Goal: Task Accomplishment & Management: Manage account settings

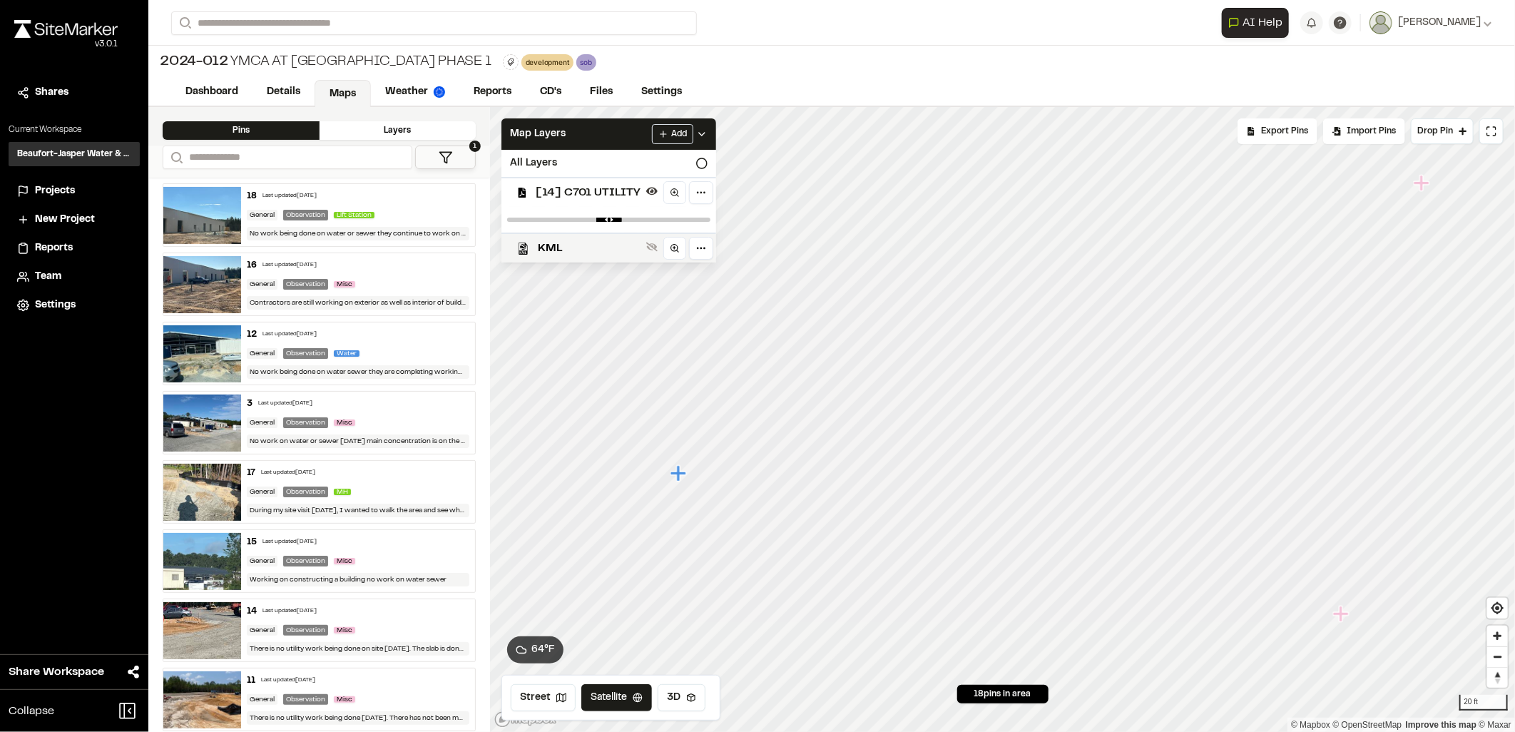
click at [61, 180] on li "Projects" at bounding box center [74, 191] width 131 height 27
click at [61, 186] on span "Projects" at bounding box center [55, 191] width 40 height 16
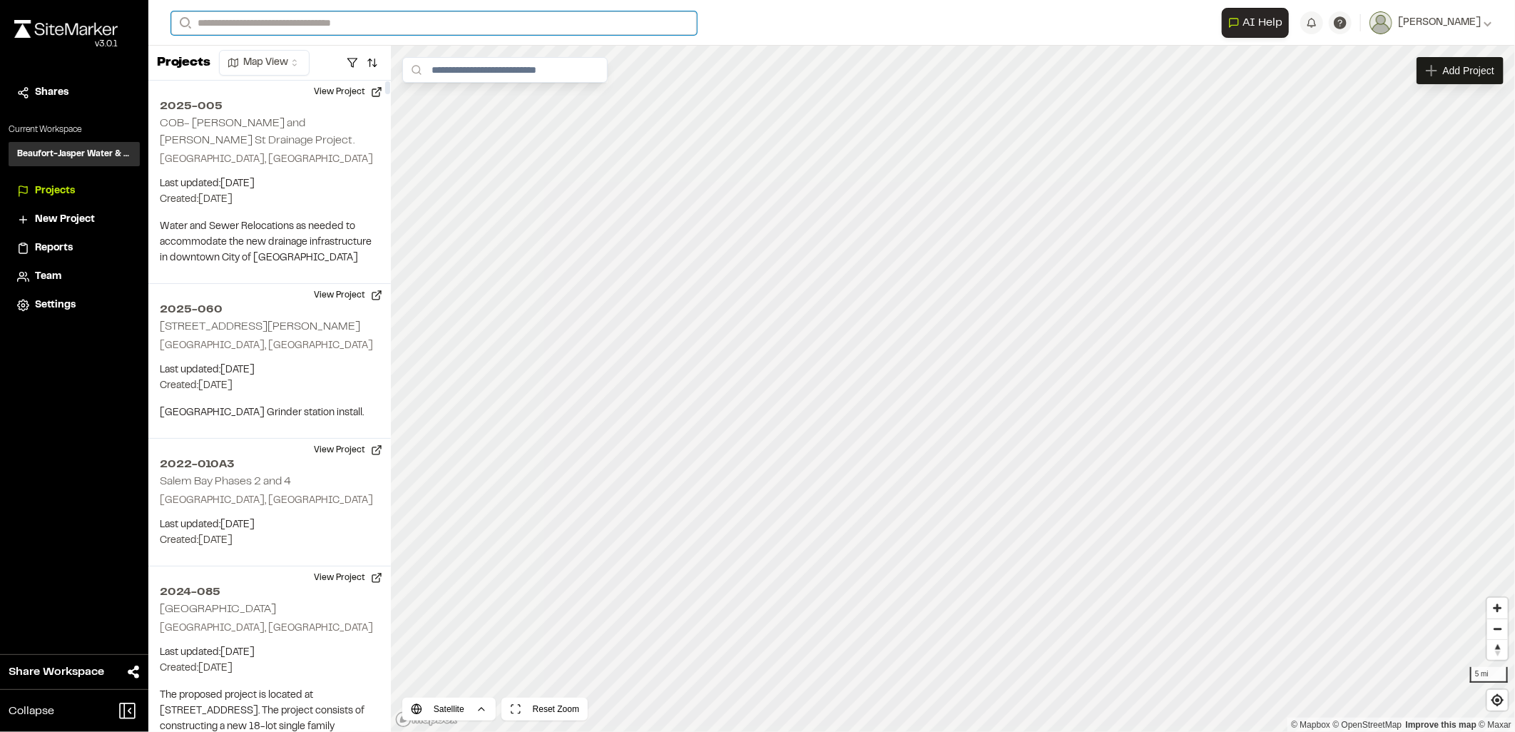
click at [257, 19] on input "Search" at bounding box center [434, 23] width 526 height 24
type input "****"
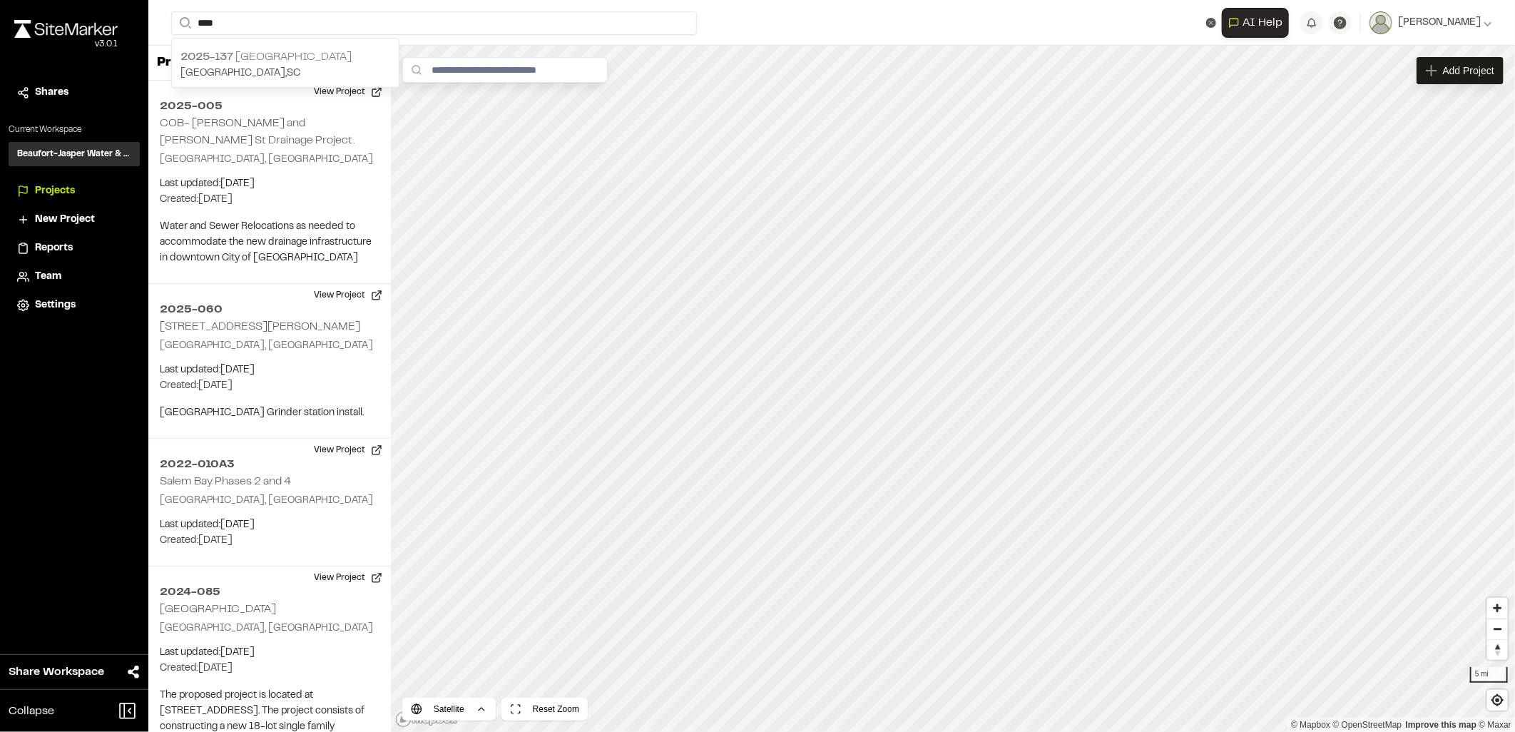
click at [251, 81] on div "2025-137 SCAD Field House Hardeeville , SC" at bounding box center [285, 65] width 227 height 44
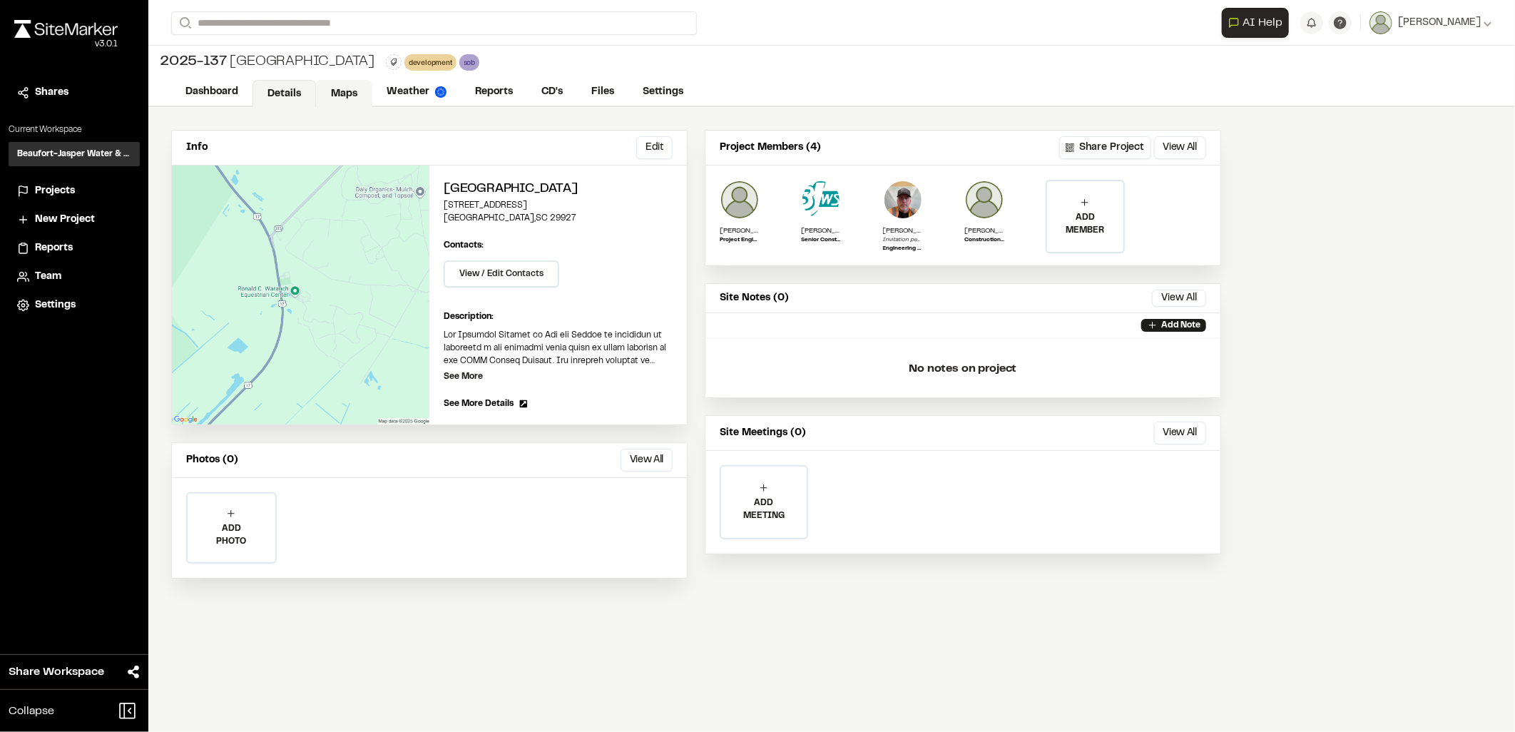
click at [341, 98] on link "Maps" at bounding box center [344, 93] width 56 height 27
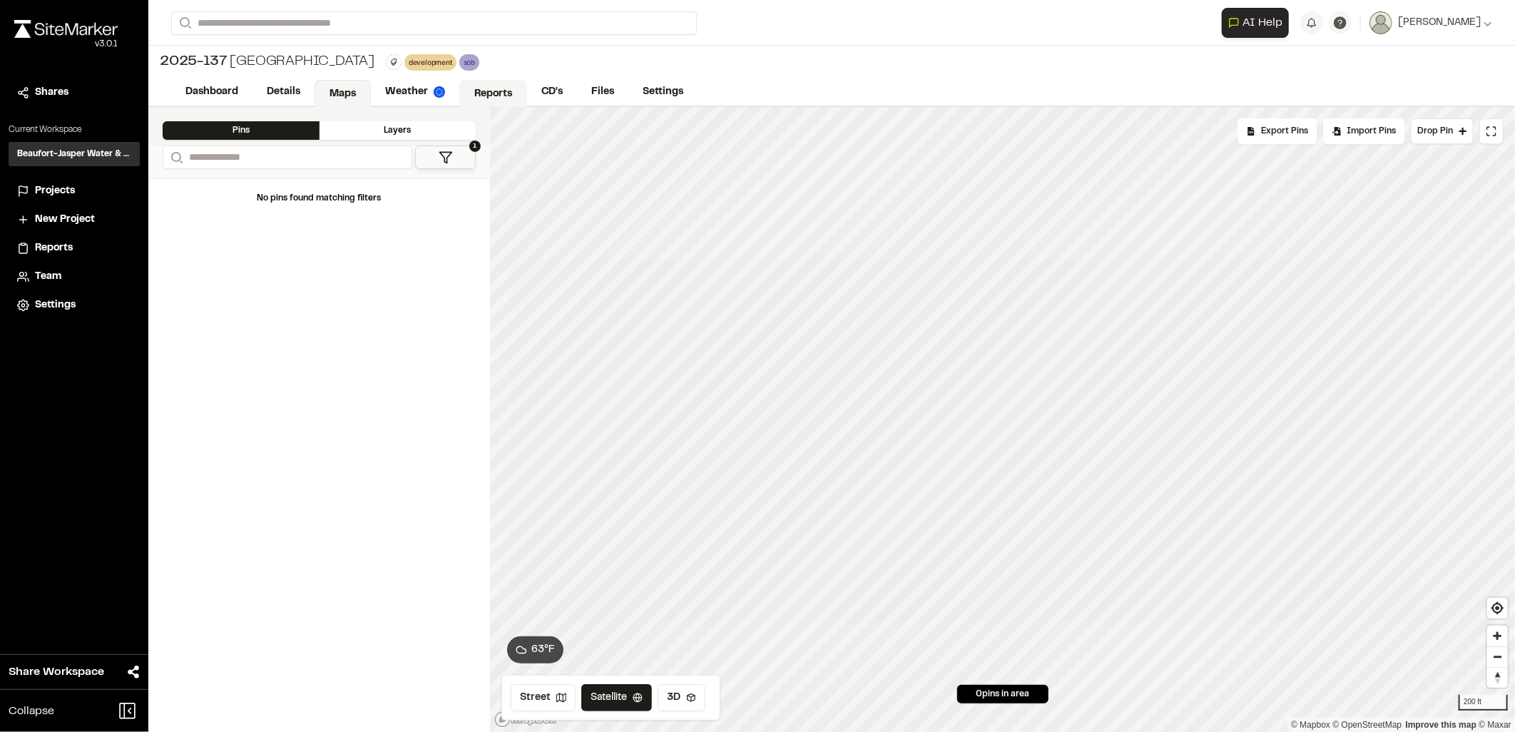
click at [485, 84] on link "Reports" at bounding box center [493, 93] width 68 height 27
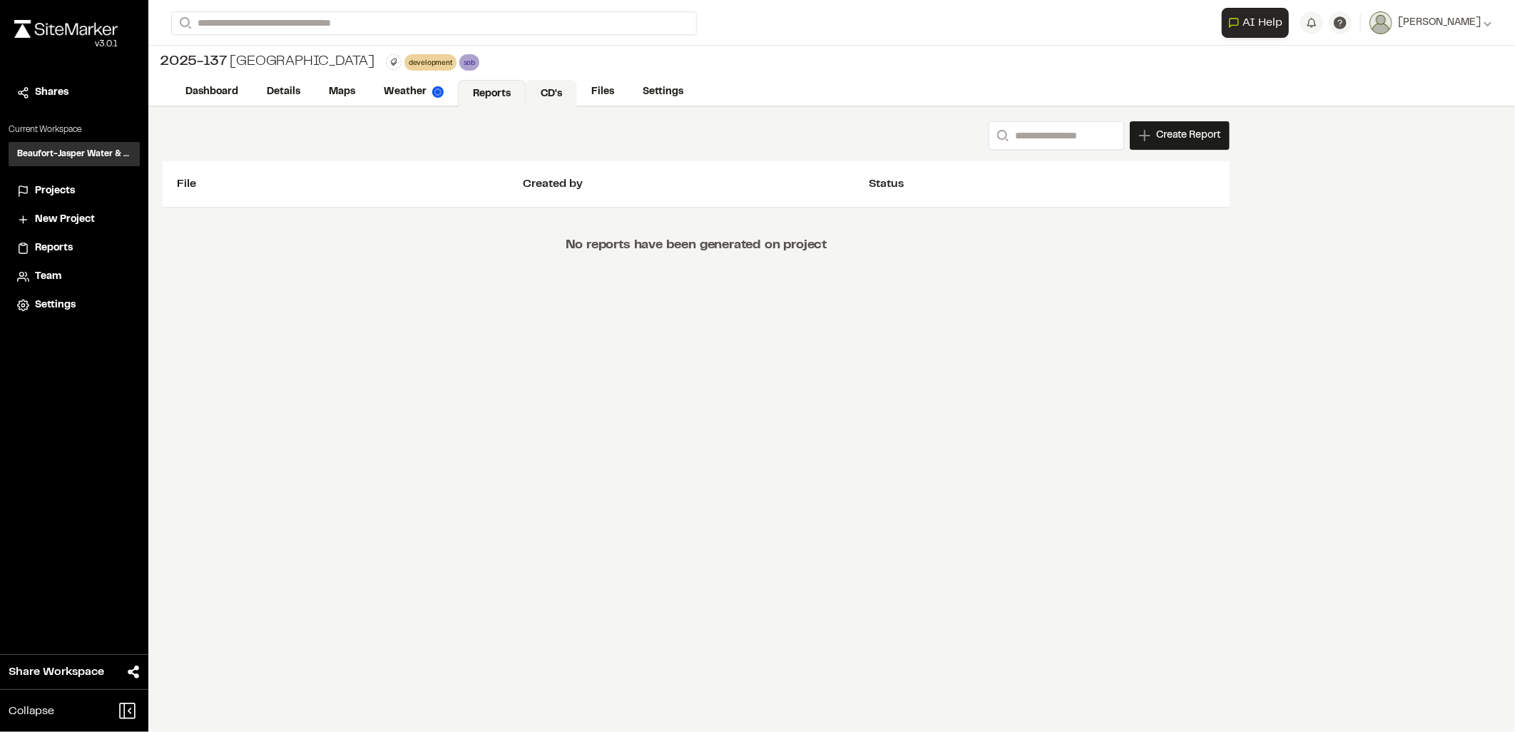
click at [569, 89] on link "CD's" at bounding box center [551, 93] width 51 height 27
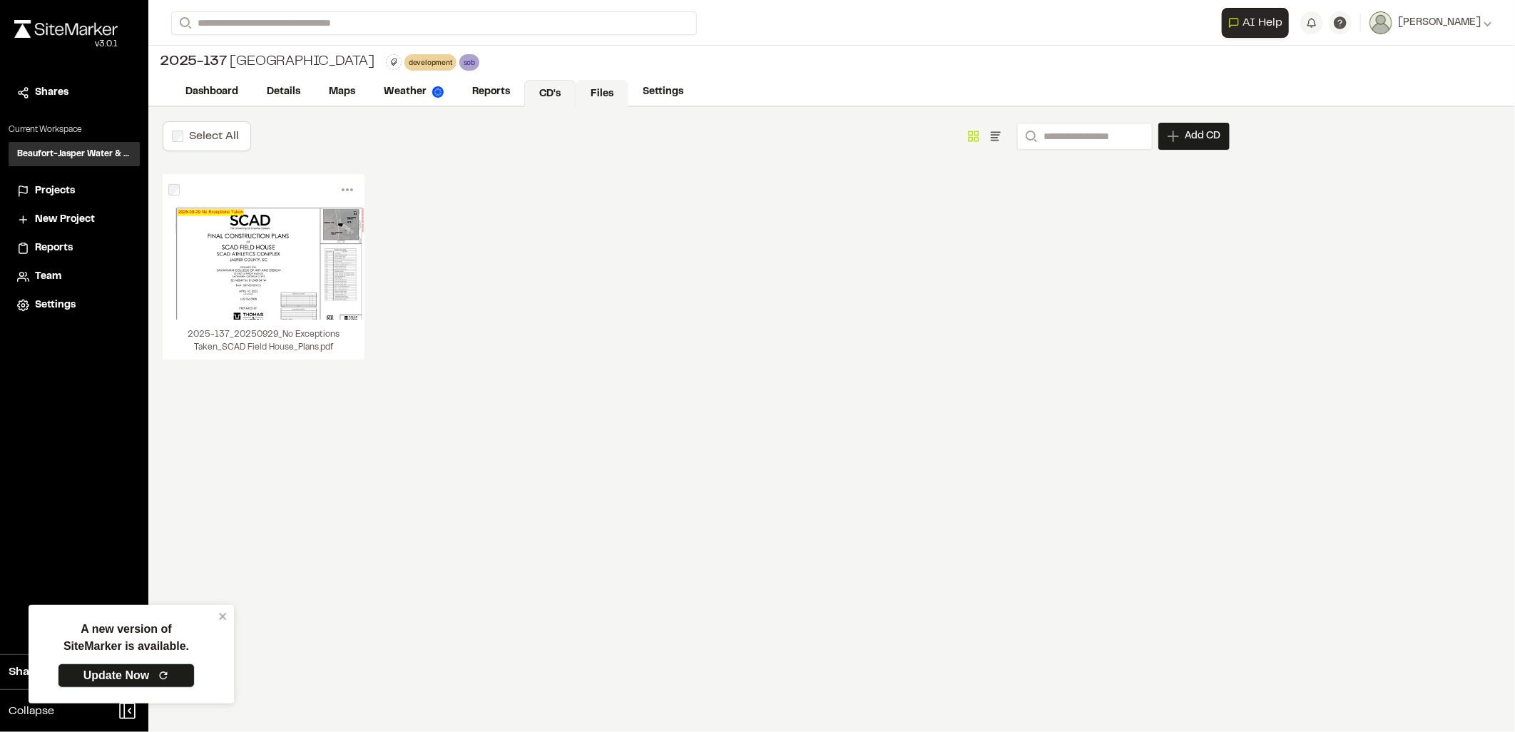
click at [589, 100] on link "Files" at bounding box center [602, 93] width 53 height 27
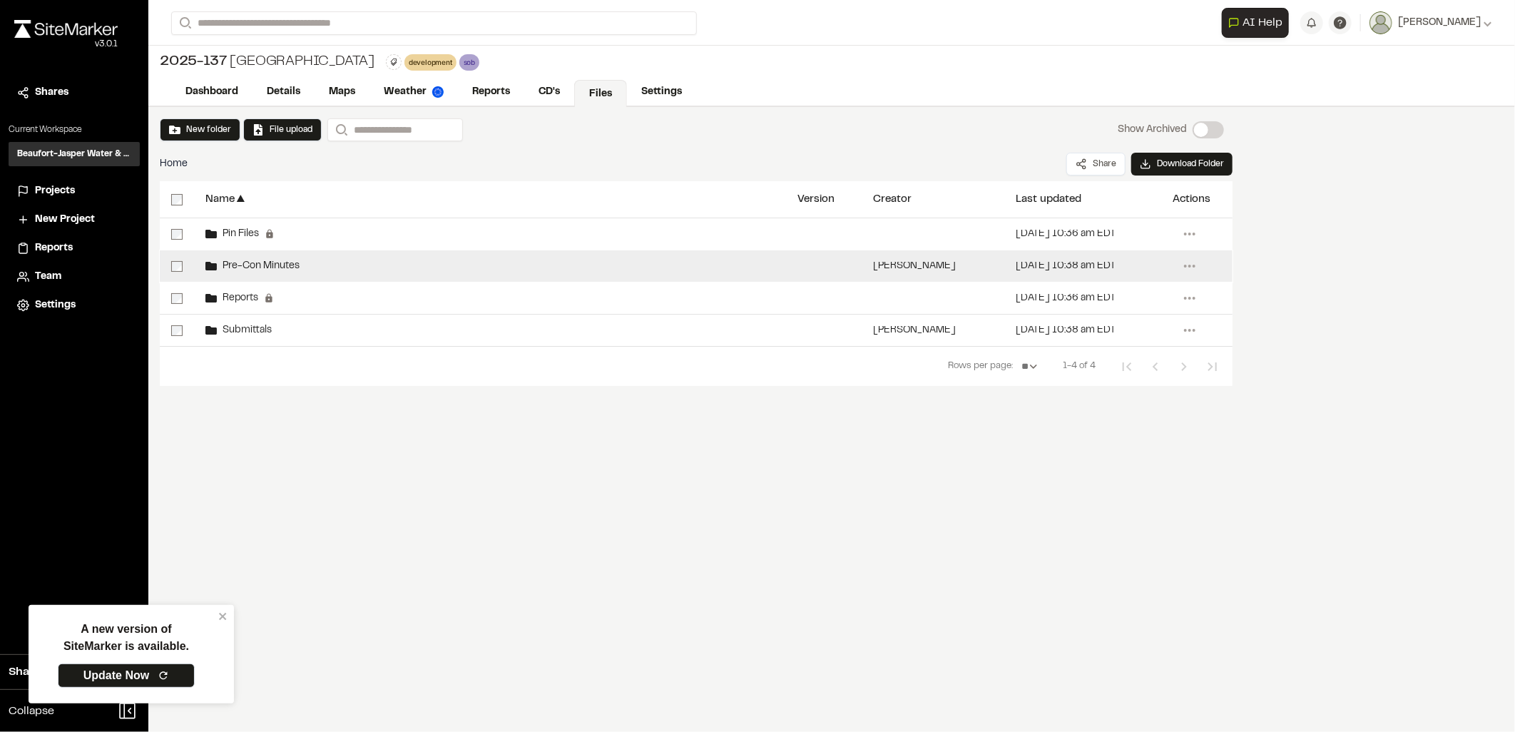
click at [262, 259] on div "Pre-Con Minutes" at bounding box center [490, 265] width 592 height 31
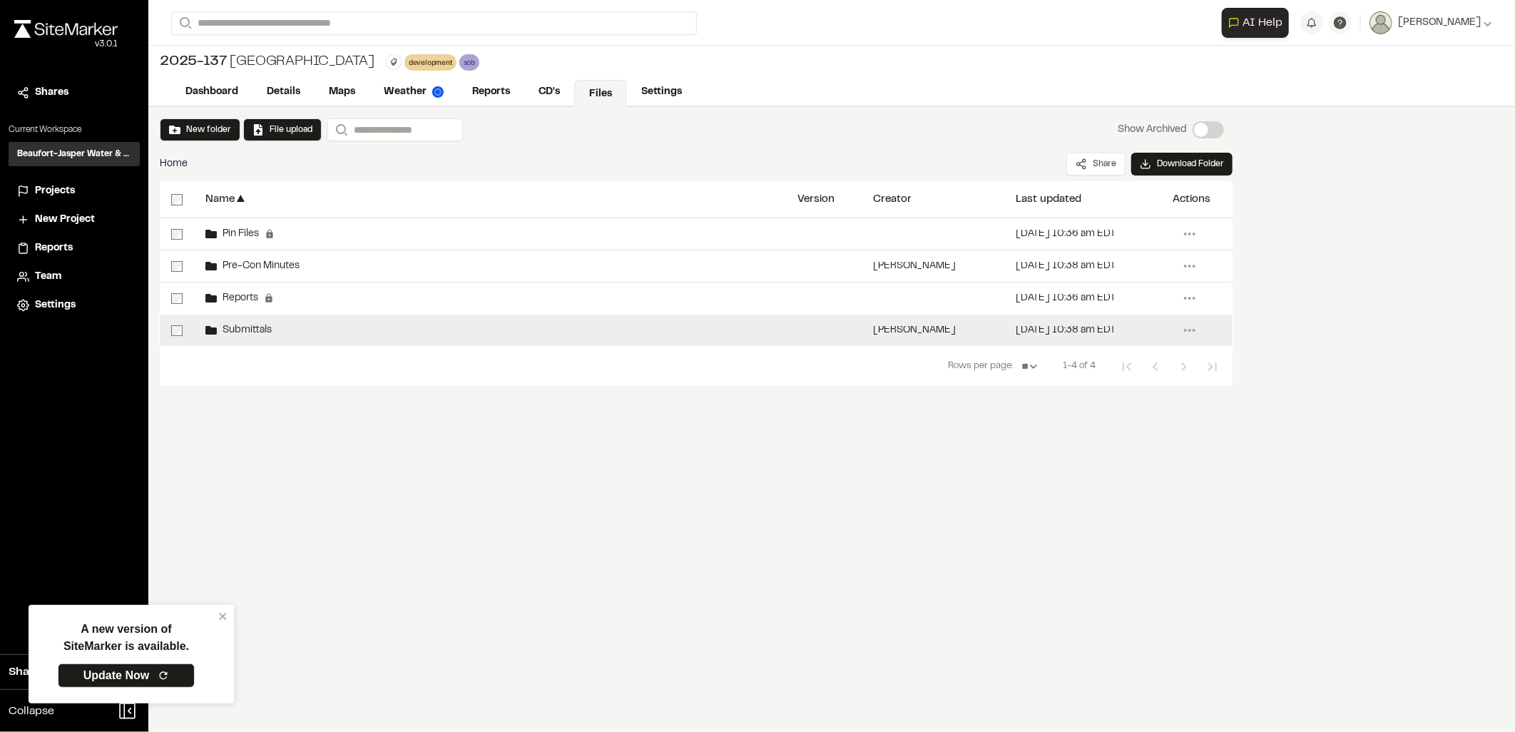
click at [428, 342] on div "Submittals" at bounding box center [490, 330] width 592 height 31
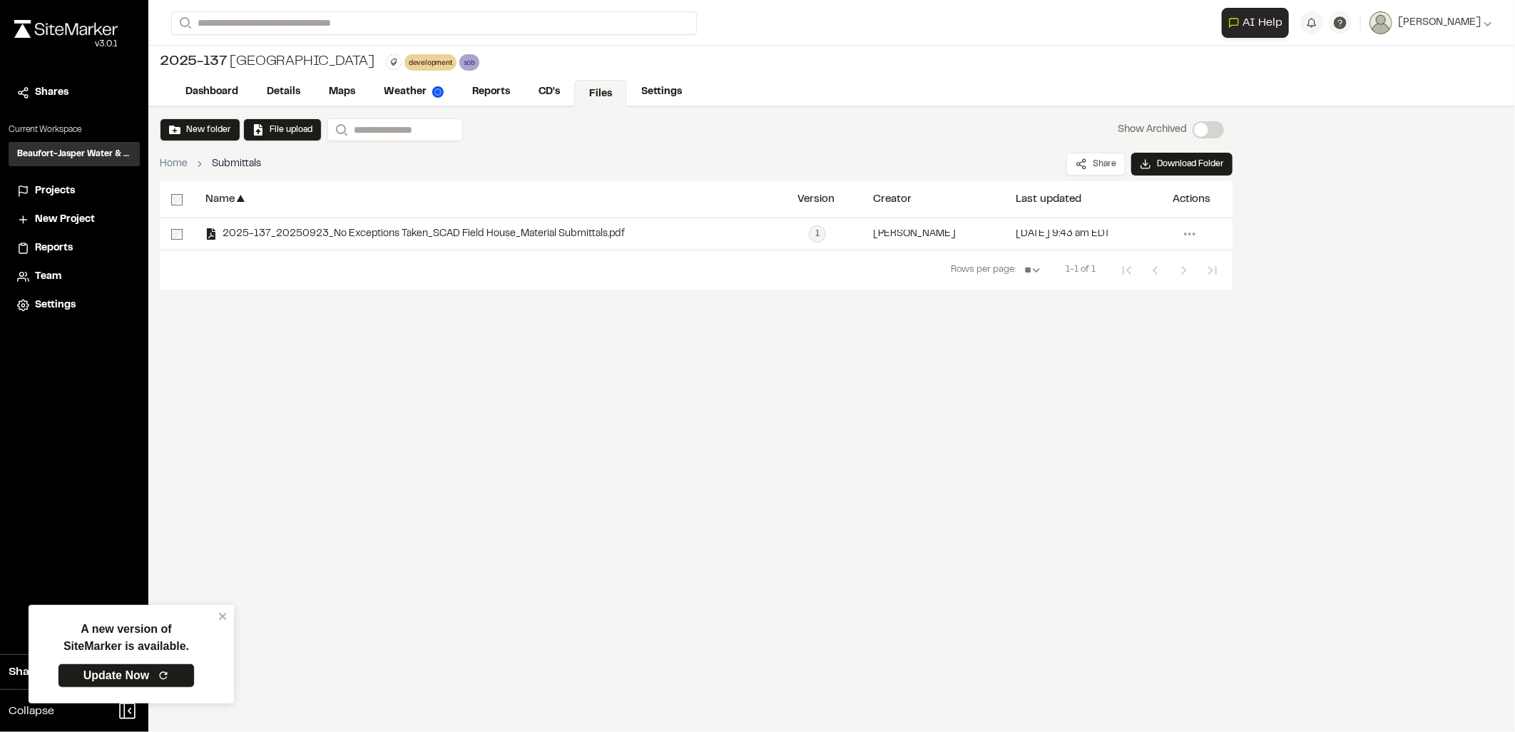
click at [589, 88] on link "Files" at bounding box center [600, 93] width 53 height 27
click at [537, 91] on link "CD's" at bounding box center [549, 93] width 51 height 27
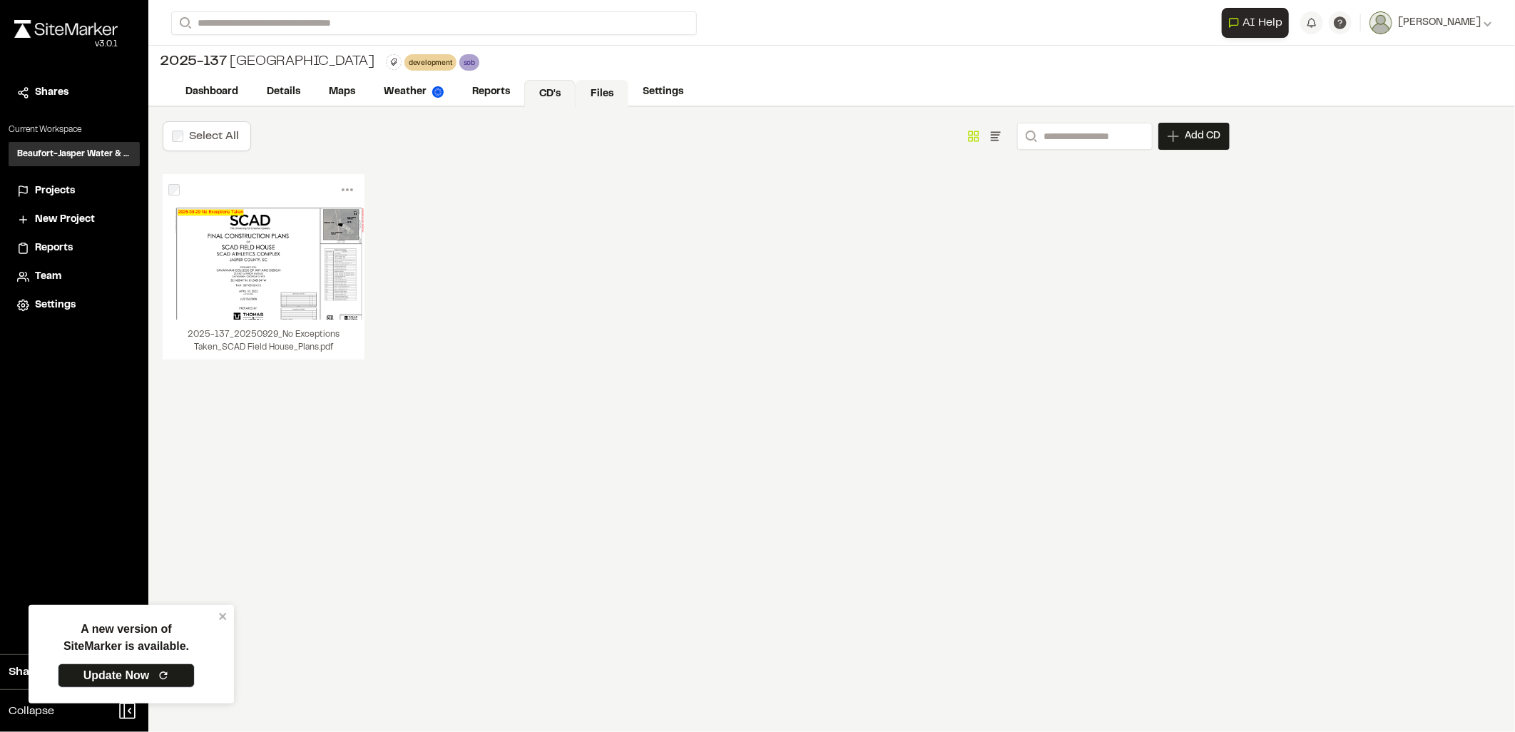
click at [601, 98] on link "Files" at bounding box center [602, 93] width 53 height 27
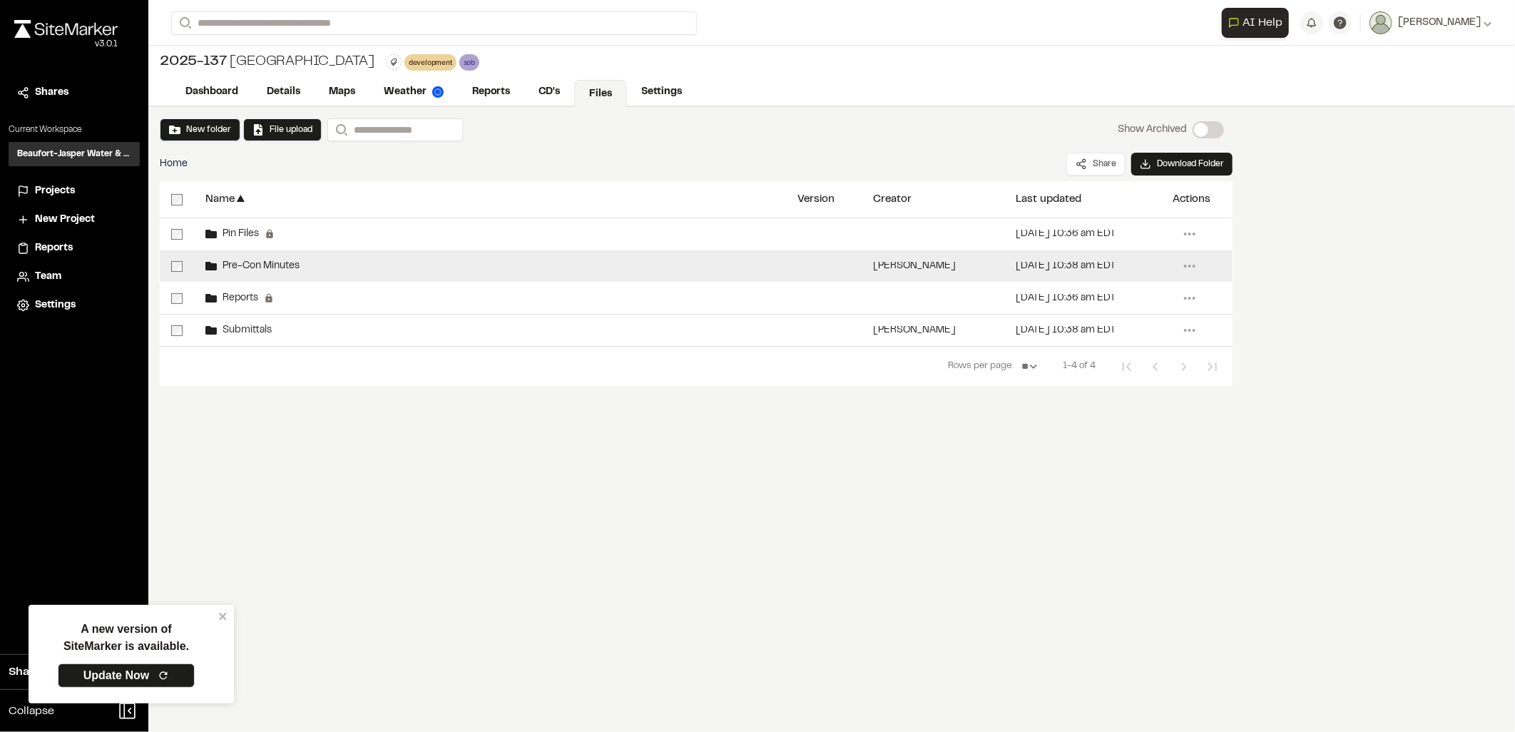
click at [273, 274] on div "Pre-Con Minutes" at bounding box center [490, 265] width 592 height 31
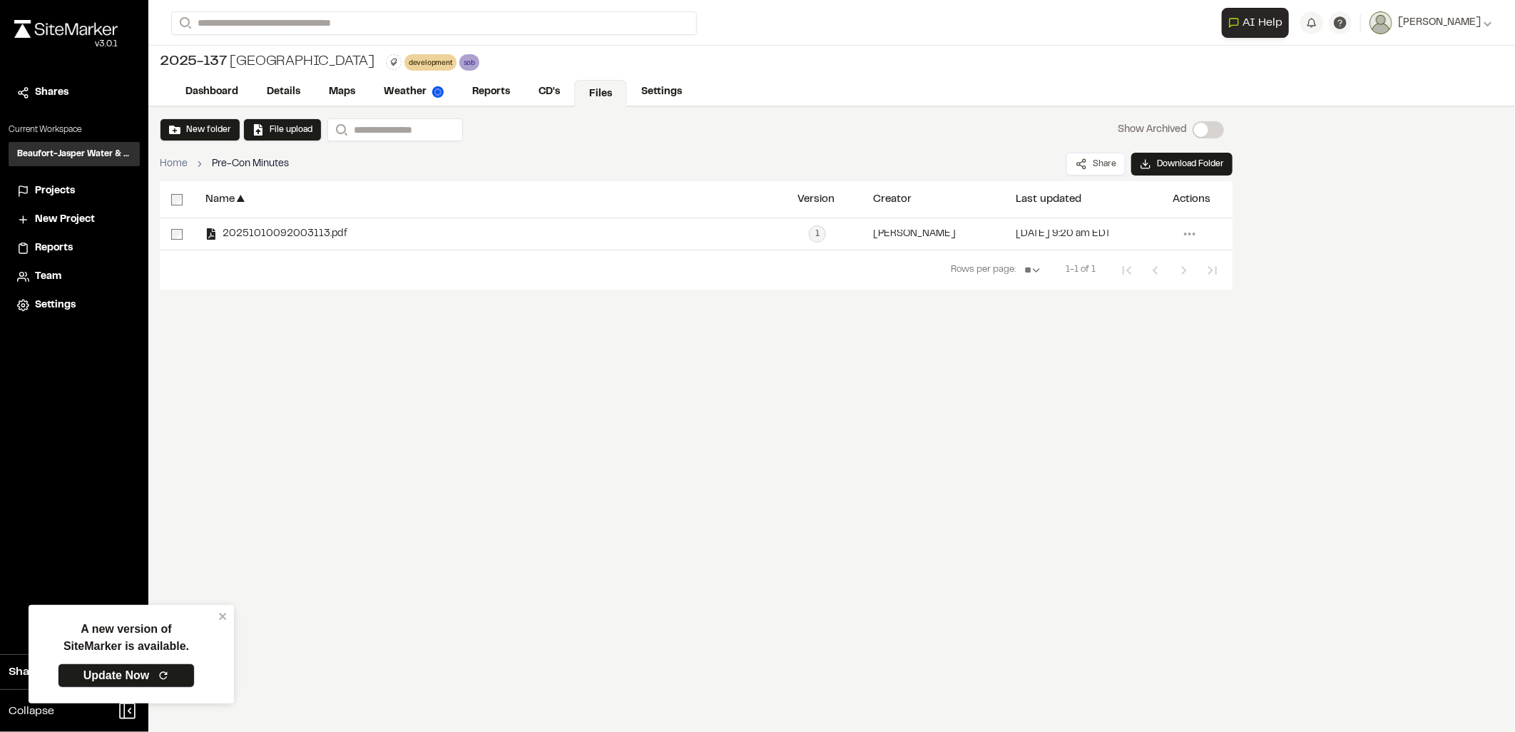
drag, startPoint x: 294, startPoint y: 231, endPoint x: 1011, endPoint y: 351, distance: 726.9
click at [1011, 351] on div "Name ▲ Version Creator ▲ Last updated ▲ Actions 20251010092003113.pdf 1 2025101…" at bounding box center [696, 288] width 1073 height 214
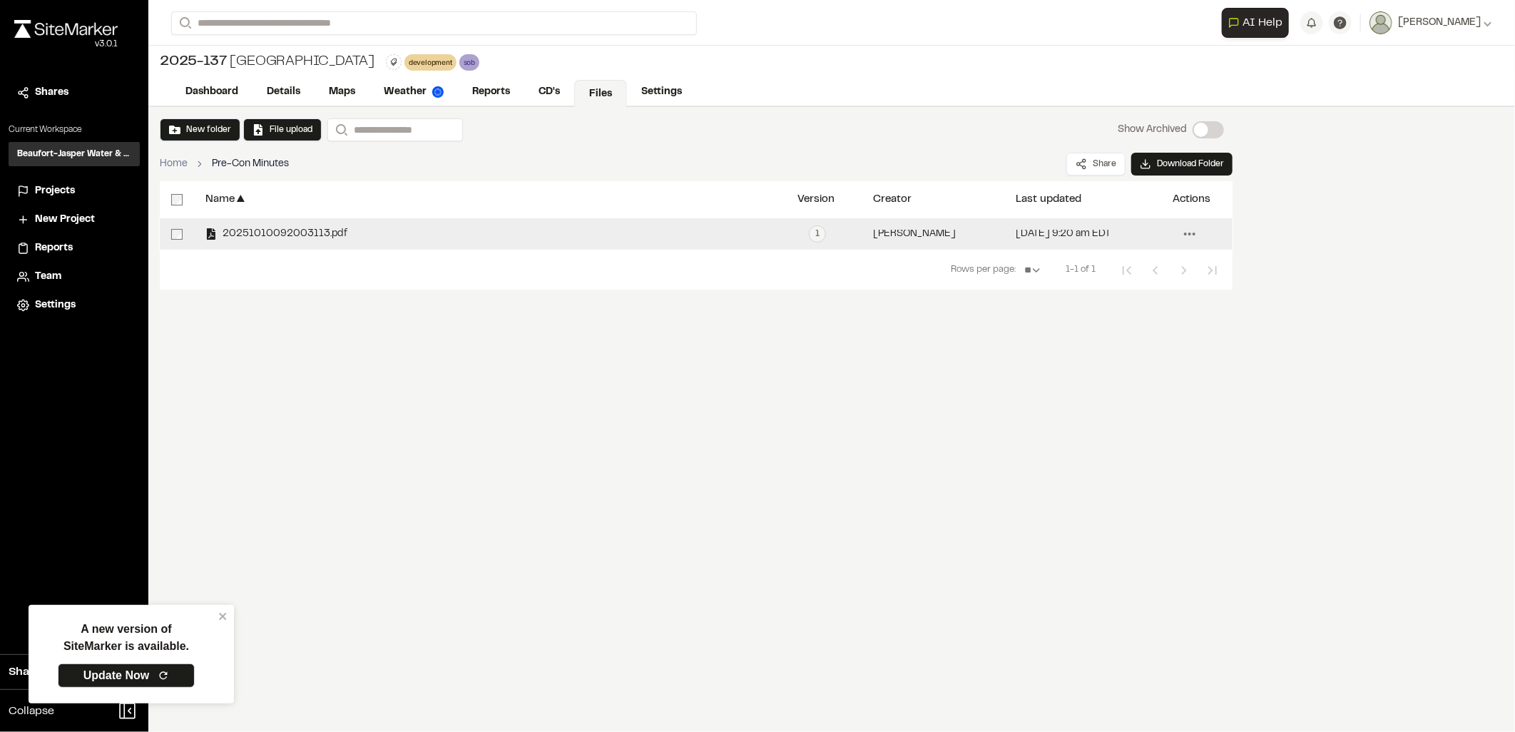
click at [1192, 235] on icon at bounding box center [1190, 234] width 23 height 23
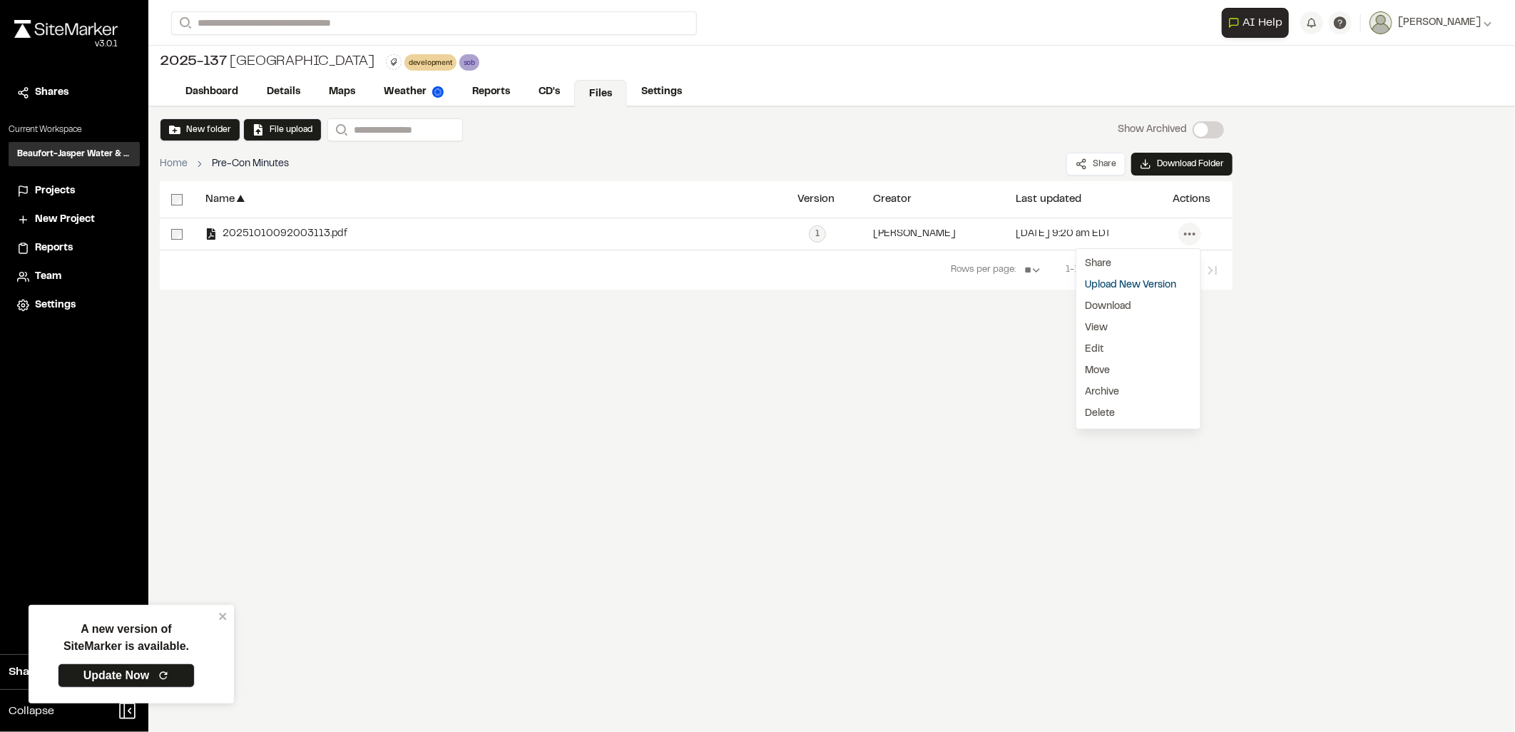
click at [785, 307] on div "Name ▲ Version Creator ▲ Last updated ▲ Actions 20251010092003113.pdf 1 2025101…" at bounding box center [696, 288] width 1073 height 214
click at [377, 347] on div "Name ▲ Version Creator ▲ Last updated ▲ Actions 20251010092003113.pdf 1 2025101…" at bounding box center [696, 288] width 1073 height 214
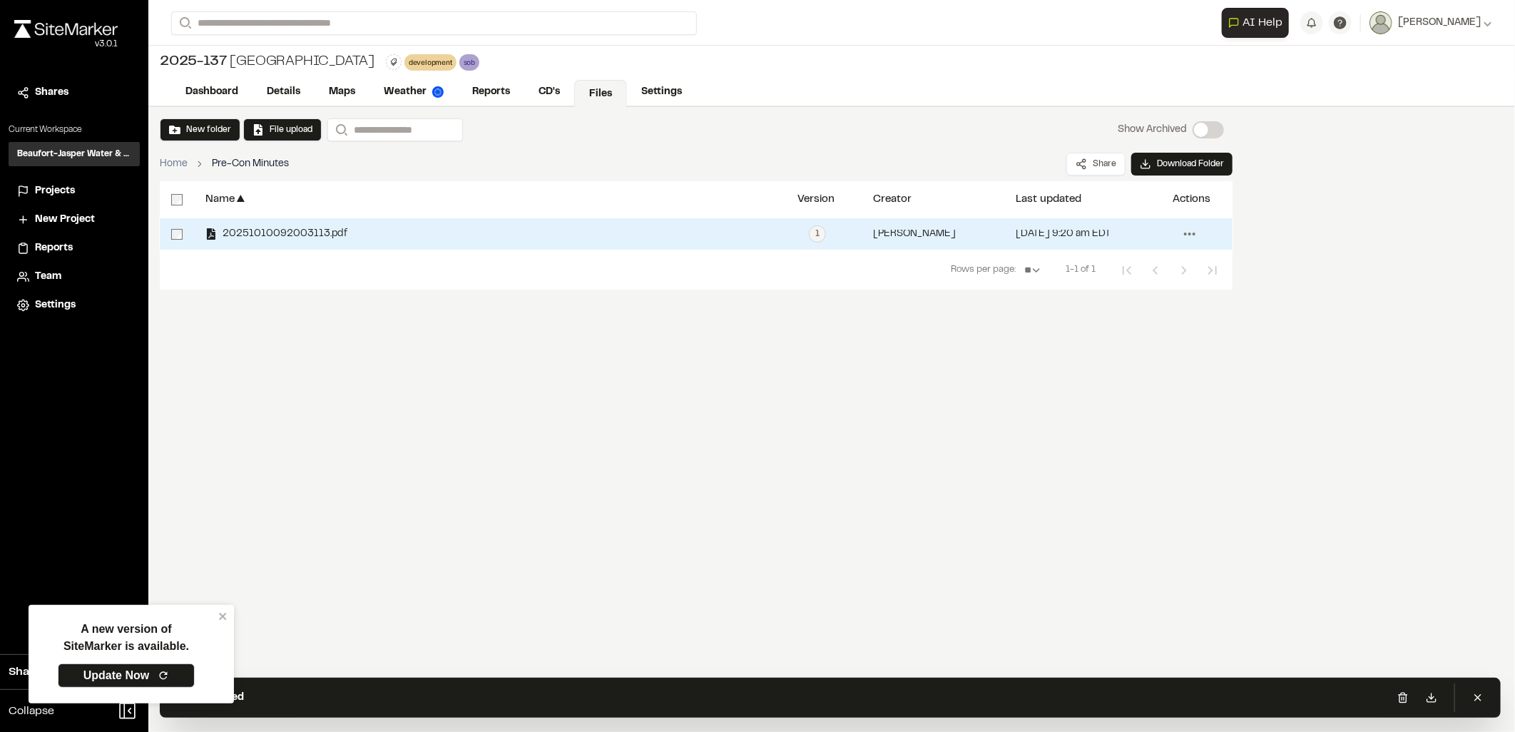
click at [1185, 233] on circle at bounding box center [1185, 234] width 3 height 3
click at [1108, 407] on span "Delete" at bounding box center [1100, 414] width 30 height 16
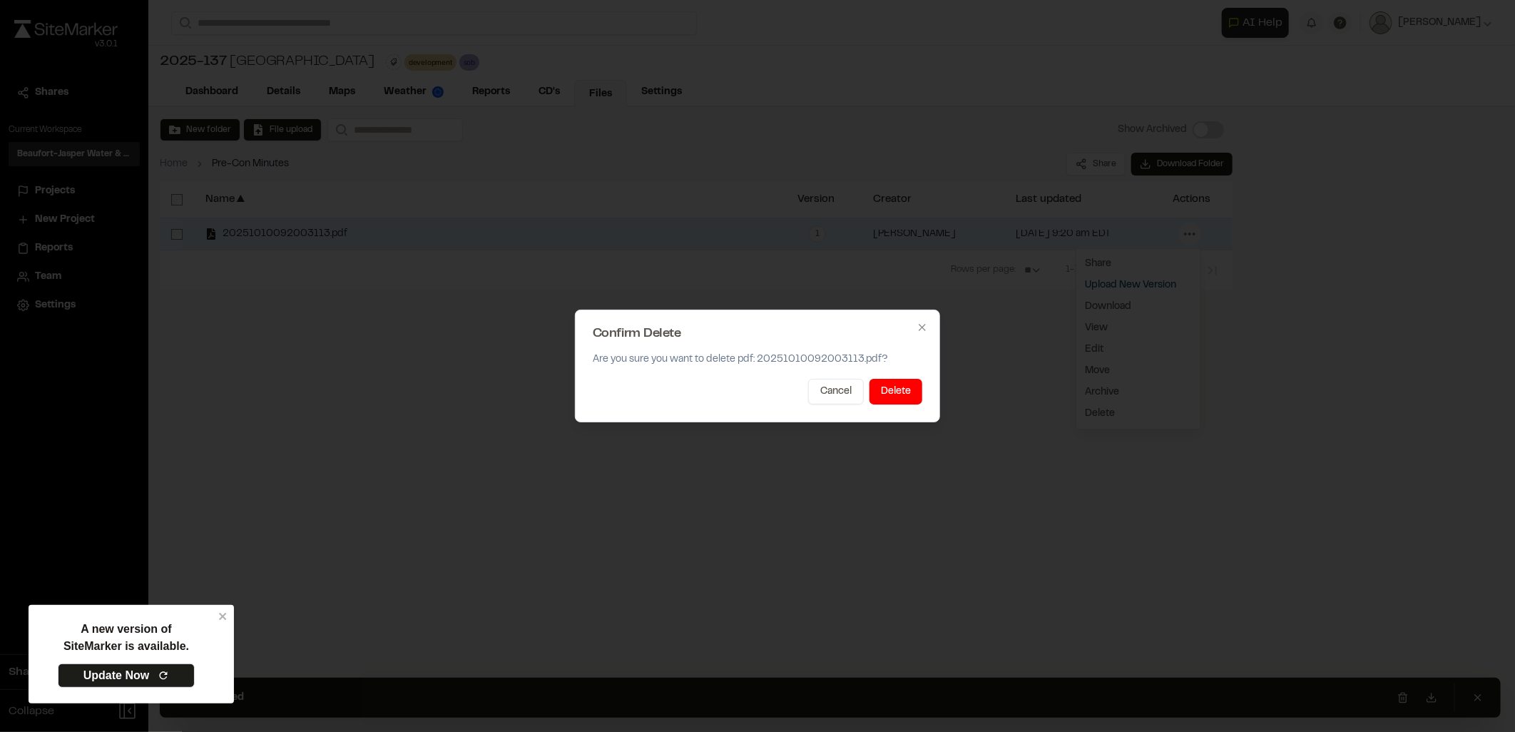
click at [1056, 355] on div at bounding box center [757, 366] width 1515 height 732
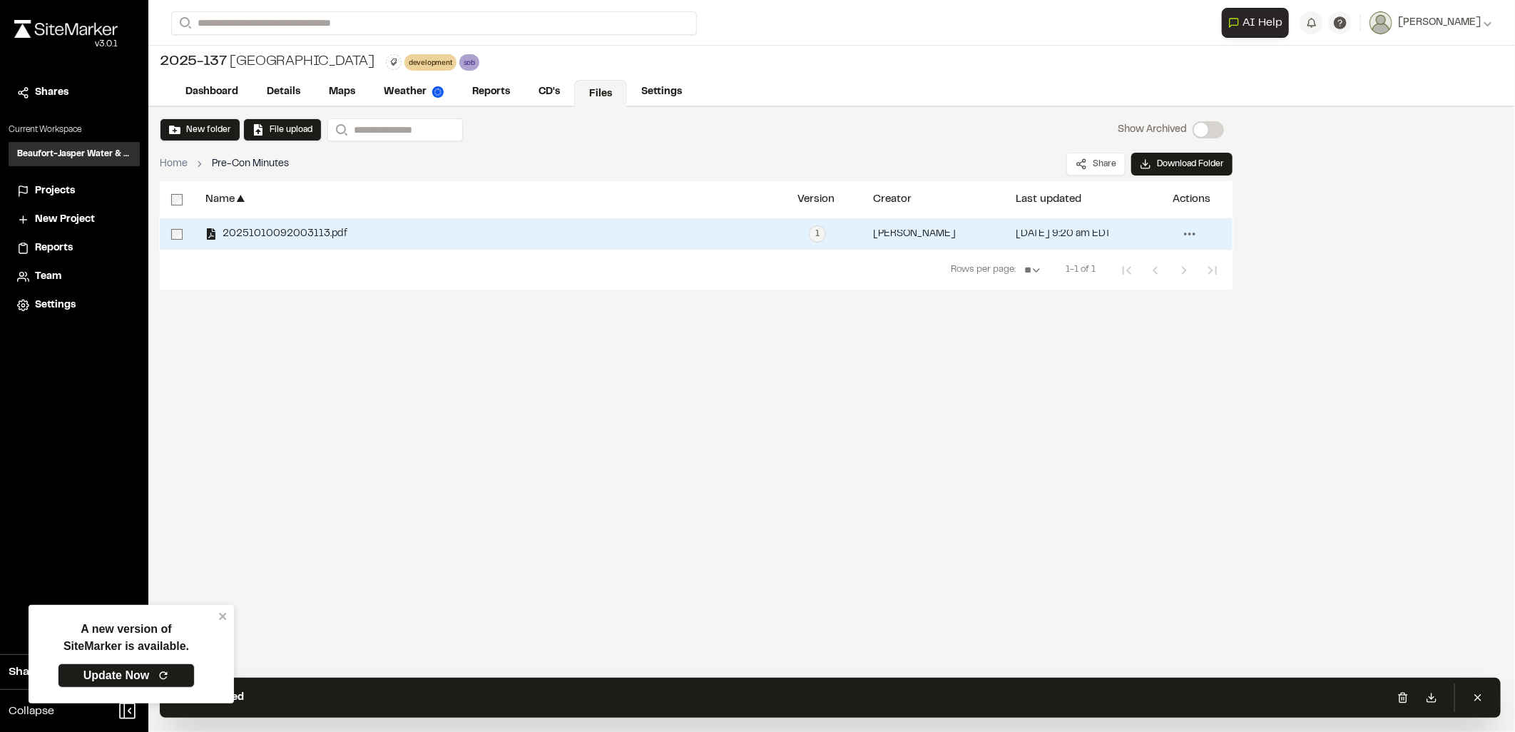
click at [1187, 235] on icon at bounding box center [1190, 234] width 23 height 23
click at [1104, 339] on link "Edit" at bounding box center [1139, 349] width 124 height 21
click at [1194, 231] on icon at bounding box center [1190, 234] width 23 height 23
click at [1107, 347] on link "Edit" at bounding box center [1139, 349] width 124 height 21
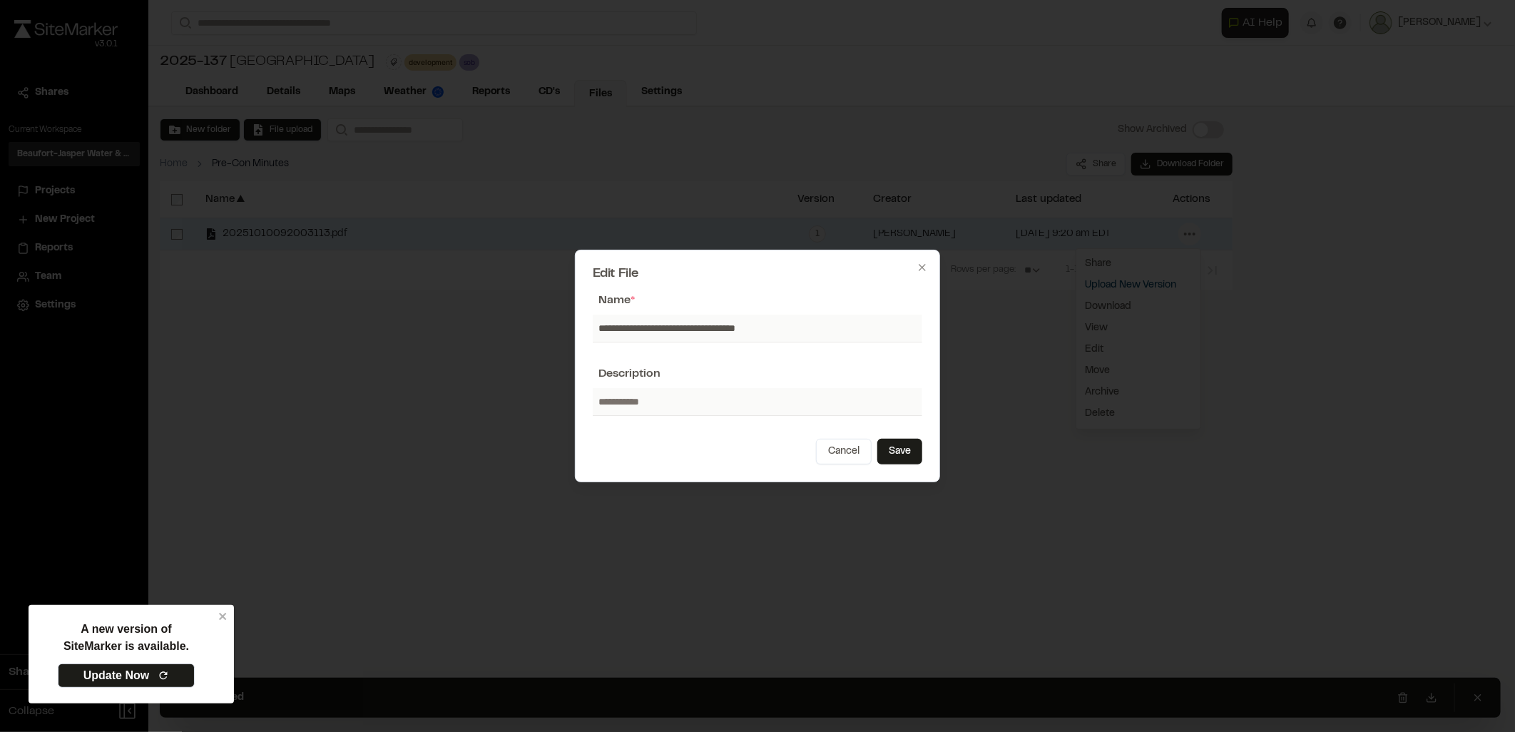
type input "**********"
click at [816, 439] on button "Cancel" at bounding box center [844, 452] width 56 height 26
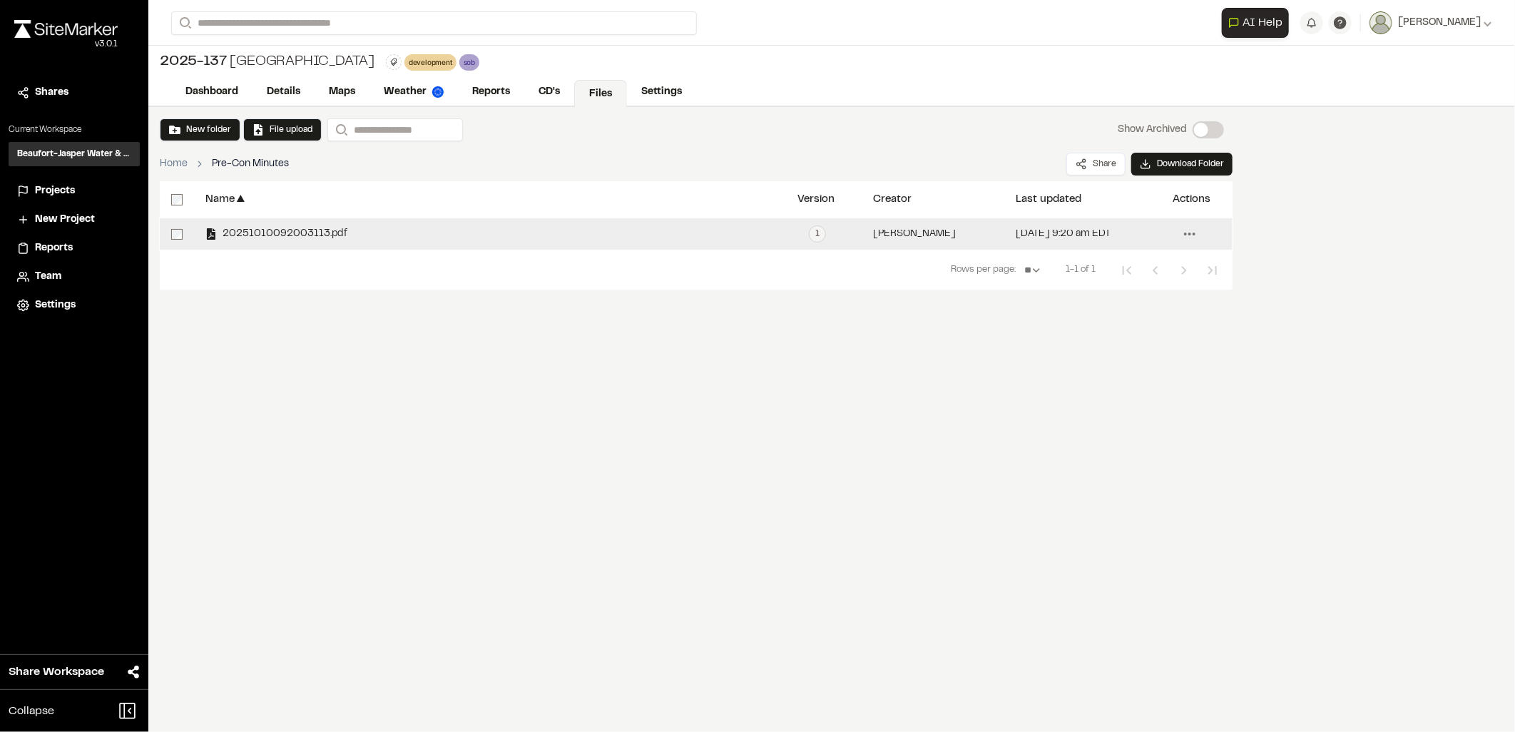
click at [1188, 235] on icon at bounding box center [1190, 234] width 23 height 23
click at [1104, 350] on link "Edit" at bounding box center [1139, 349] width 124 height 21
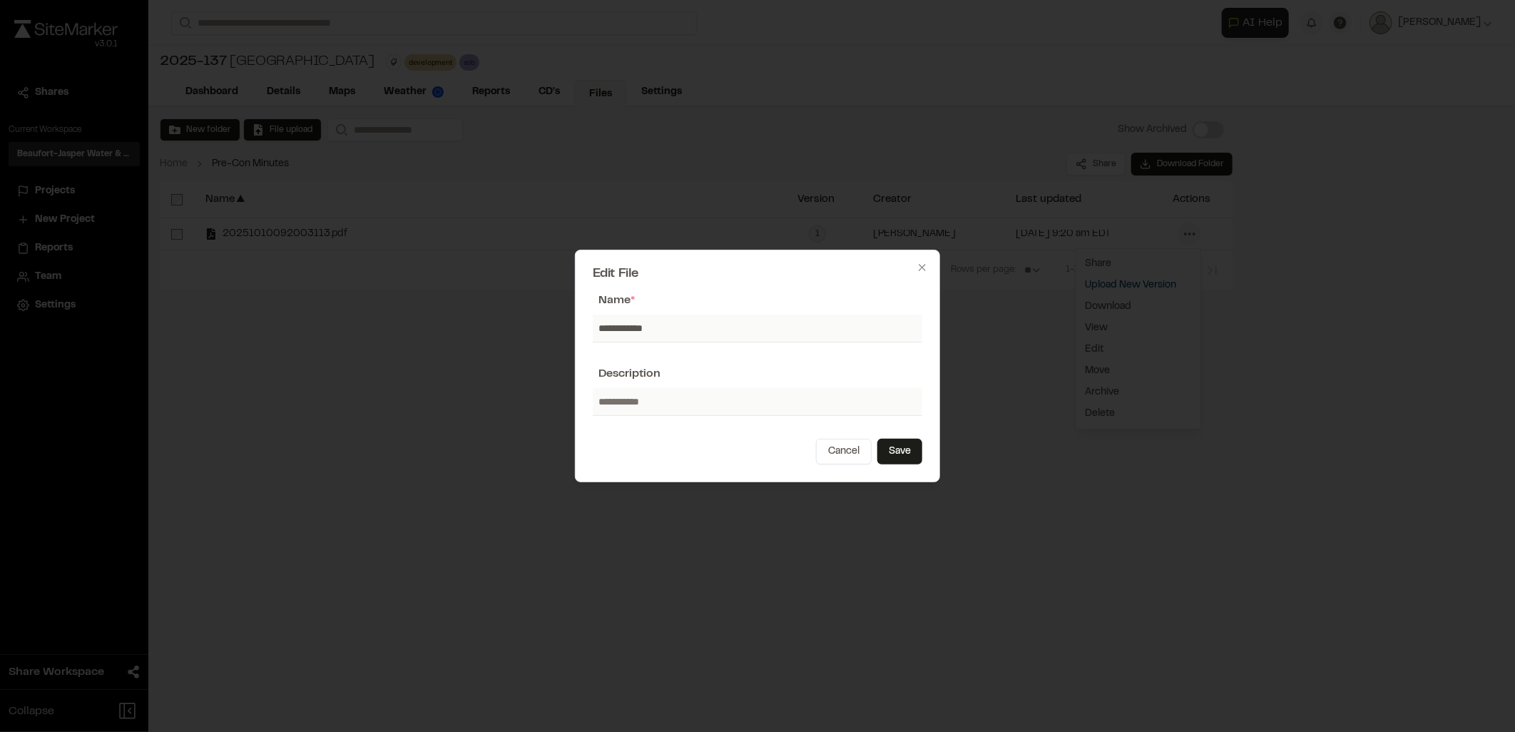
type input "**********"
click at [893, 450] on button "Save" at bounding box center [900, 452] width 45 height 26
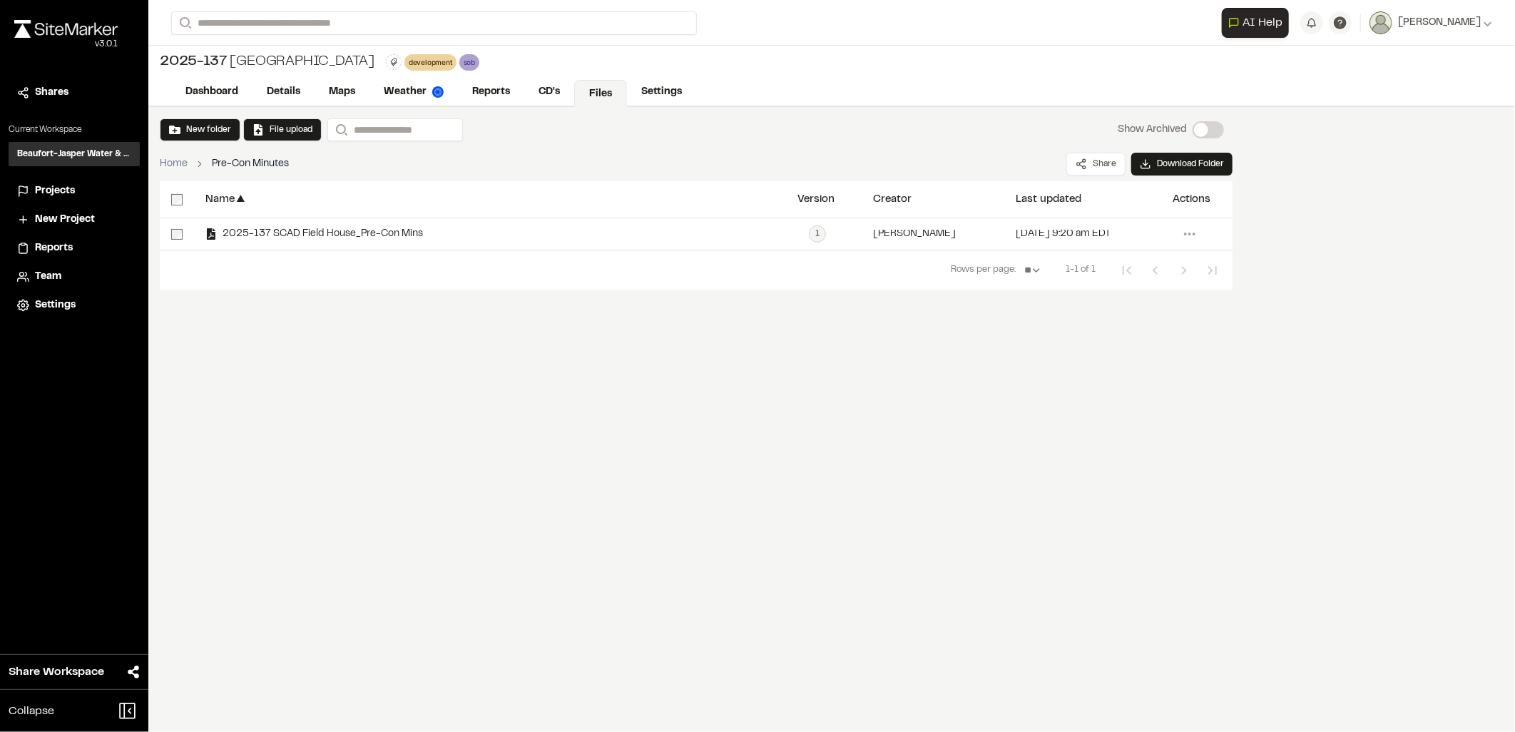
click at [288, 367] on div "Name ▲ Version Creator ▲ Last updated ▲ Actions 2025-137 SCAD Field House_Pre-C…" at bounding box center [696, 288] width 1073 height 214
